Goal: Check status

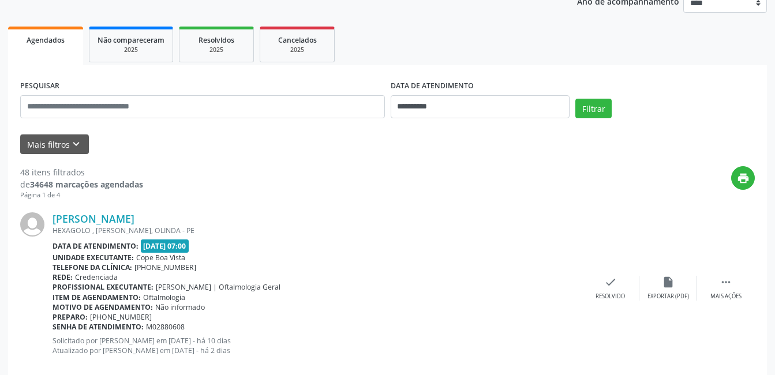
scroll to position [173, 0]
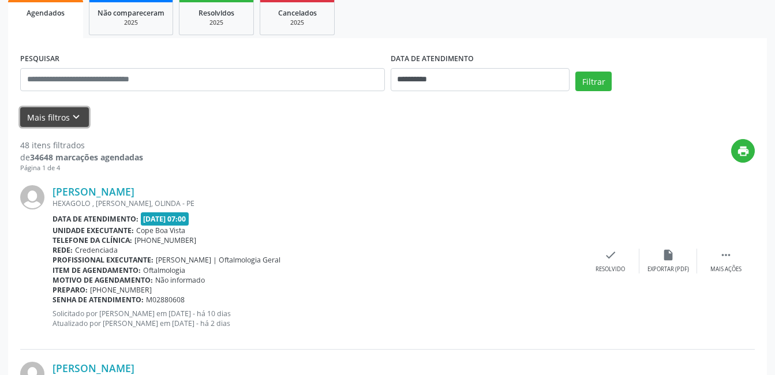
click at [70, 124] on icon "keyboard_arrow_down" at bounding box center [76, 117] width 13 height 13
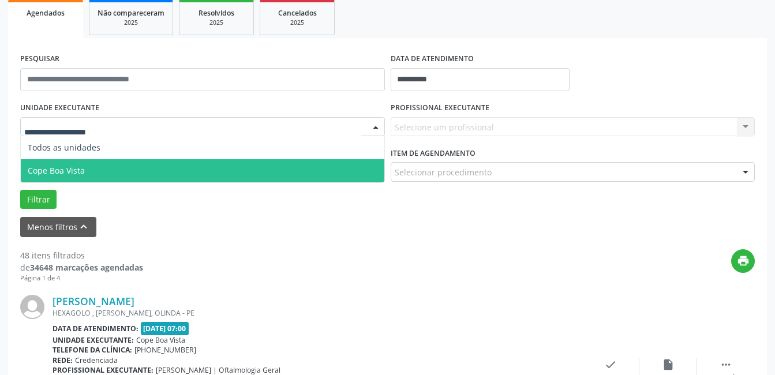
click at [75, 171] on span "Cope Boa Vista" at bounding box center [56, 170] width 57 height 11
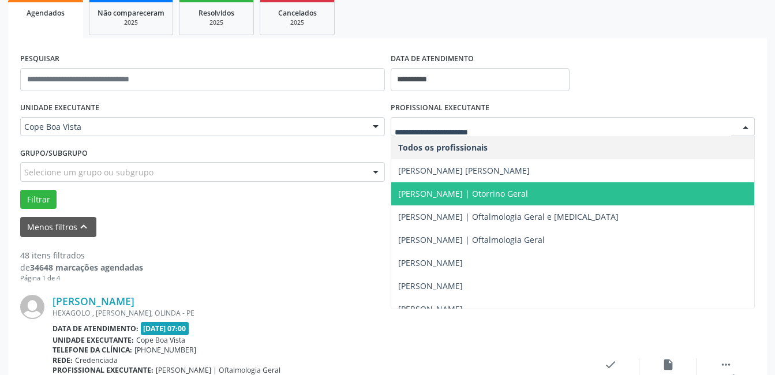
drag, startPoint x: 470, startPoint y: 190, endPoint x: 461, endPoint y: 190, distance: 9.8
click at [470, 190] on span "[PERSON_NAME] | Otorrino Geral" at bounding box center [463, 193] width 130 height 11
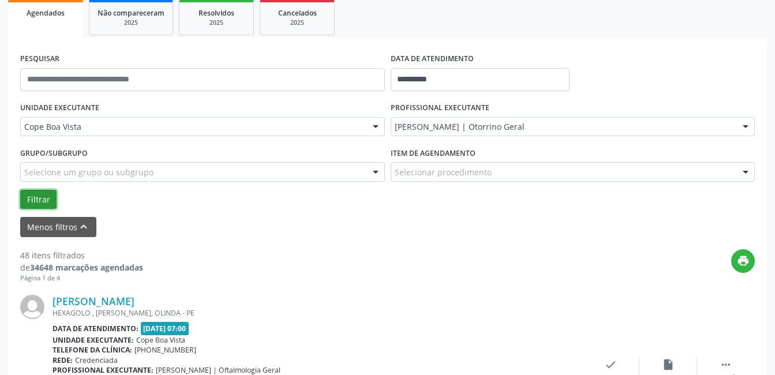
click at [46, 201] on button "Filtrar" at bounding box center [38, 200] width 36 height 20
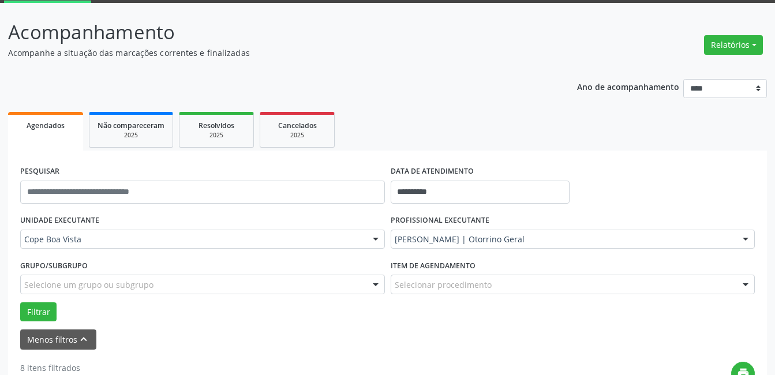
scroll to position [115, 0]
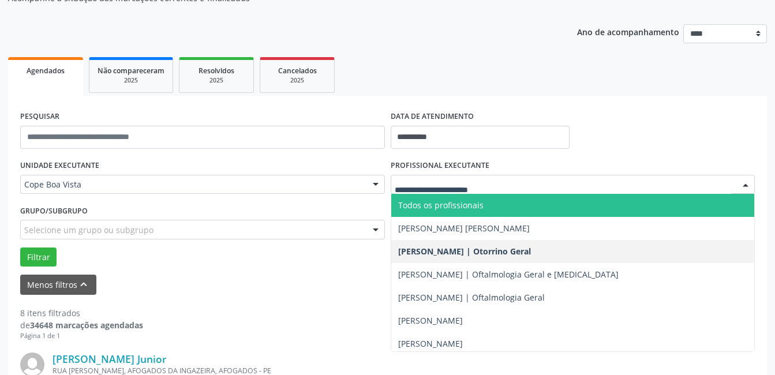
click at [440, 207] on span "Todos os profissionais" at bounding box center [440, 205] width 85 height 11
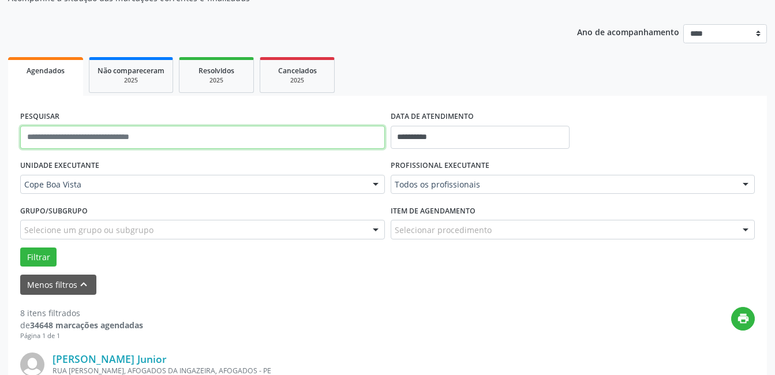
click at [128, 132] on input "text" at bounding box center [202, 137] width 365 height 23
type input "*"
type input "**********"
click at [20, 248] on button "Filtrar" at bounding box center [38, 258] width 36 height 20
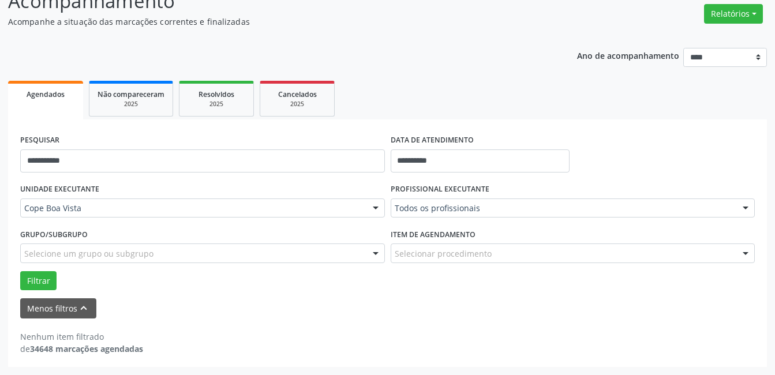
scroll to position [92, 0]
click at [466, 138] on label "DATA DE ATENDIMENTO" at bounding box center [432, 141] width 83 height 18
click at [467, 156] on input "**********" at bounding box center [481, 160] width 180 height 23
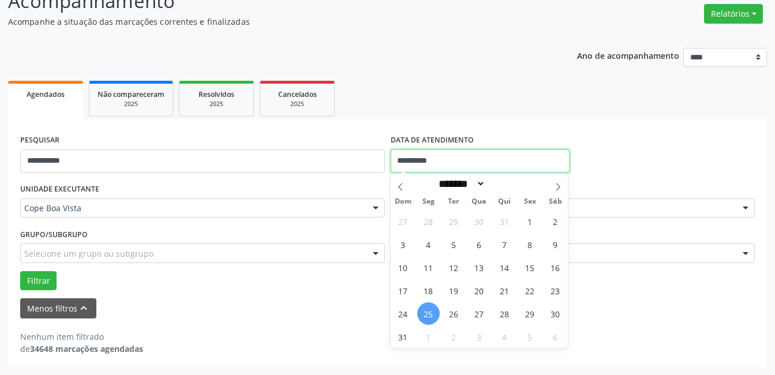
click at [468, 155] on input "**********" at bounding box center [481, 160] width 180 height 23
click at [515, 107] on ul "Agendados Não compareceram 2025 Resolvidos 2025 Cancelados 2025" at bounding box center [387, 99] width 759 height 42
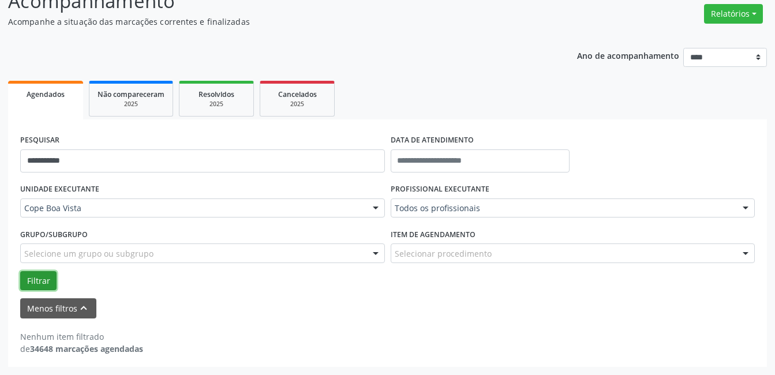
click at [48, 281] on button "Filtrar" at bounding box center [38, 281] width 36 height 20
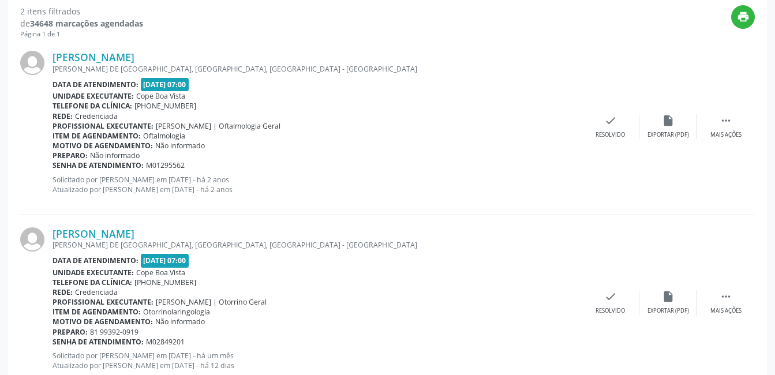
scroll to position [453, 0]
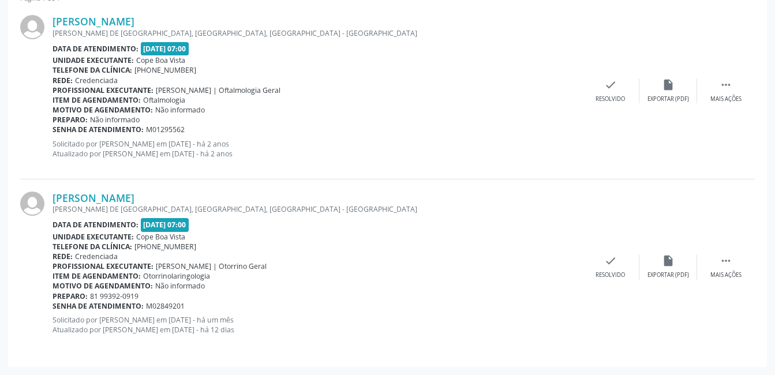
drag, startPoint x: 143, startPoint y: 229, endPoint x: 211, endPoint y: 218, distance: 68.9
click at [211, 218] on div "Data de atendimento: [DATE] 07:00" at bounding box center [317, 224] width 529 height 13
drag, startPoint x: 211, startPoint y: 218, endPoint x: 275, endPoint y: 229, distance: 65.5
click at [271, 229] on div "Data de atendimento: [DATE] 07:00" at bounding box center [317, 224] width 529 height 13
click at [350, 224] on div "Data de atendimento: [DATE] 07:00" at bounding box center [317, 224] width 529 height 13
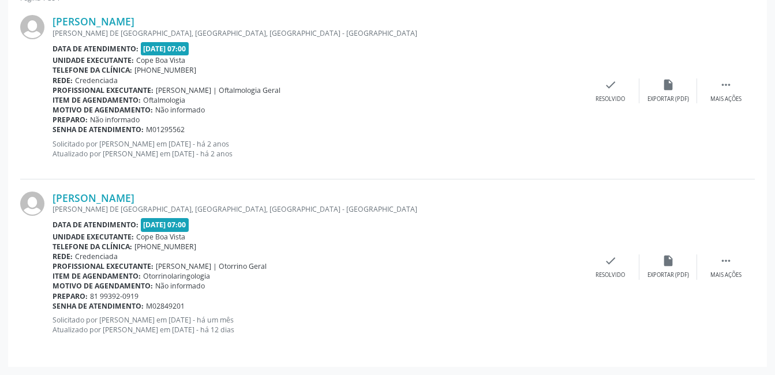
click at [346, 253] on div "Rede: Credenciada" at bounding box center [317, 257] width 529 height 10
click at [298, 219] on div "Data de atendimento: [DATE] 07:00" at bounding box center [317, 224] width 529 height 13
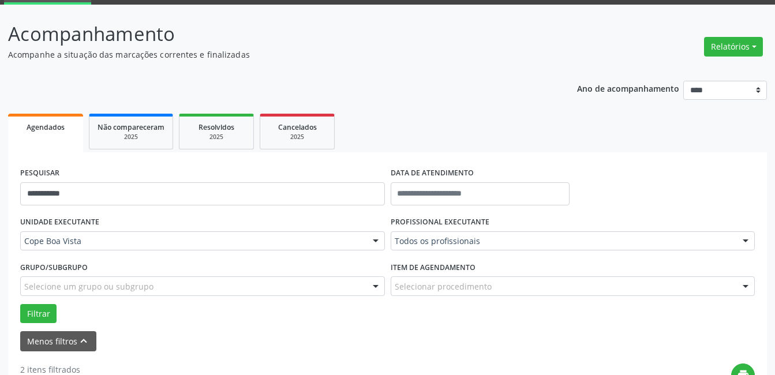
scroll to position [0, 0]
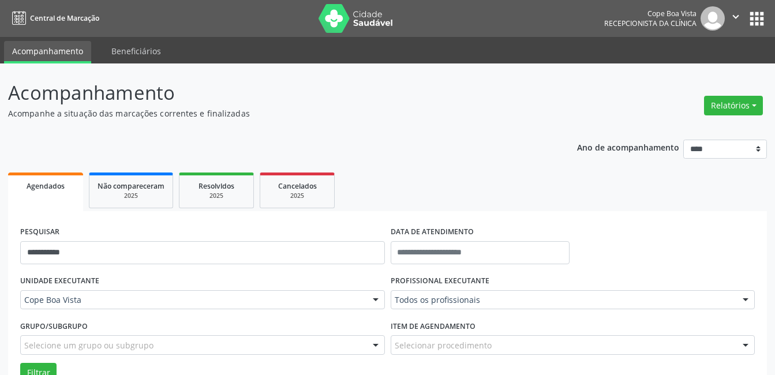
click at [394, 192] on ul "Agendados Não compareceram 2025 Resolvidos 2025 Cancelados 2025" at bounding box center [387, 191] width 759 height 42
click at [386, 195] on ul "Agendados Não compareceram 2025 Resolvidos 2025 Cancelados 2025" at bounding box center [387, 191] width 759 height 42
drag, startPoint x: 389, startPoint y: 184, endPoint x: 388, endPoint y: 250, distance: 66.4
drag, startPoint x: 388, startPoint y: 250, endPoint x: 387, endPoint y: 210, distance: 39.8
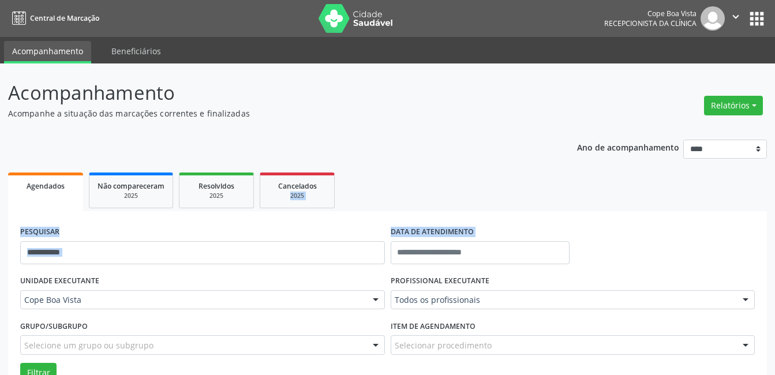
click at [387, 210] on ul "Agendados Não compareceram 2025 Resolvidos 2025 Cancelados 2025" at bounding box center [387, 191] width 759 height 42
drag, startPoint x: 538, startPoint y: 149, endPoint x: 539, endPoint y: 144, distance: 5.9
